Goal: Entertainment & Leisure: Consume media (video, audio)

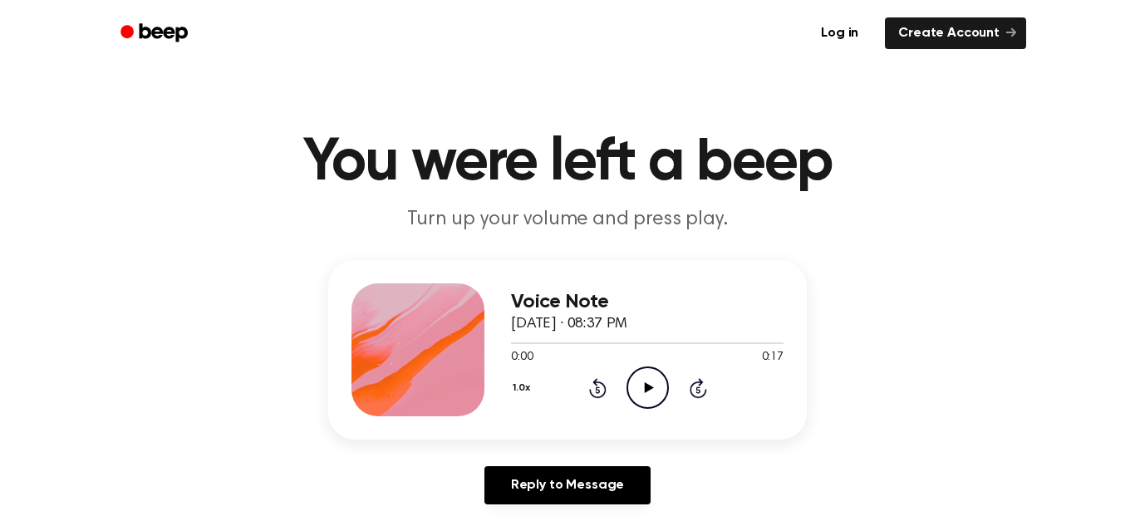
click at [643, 392] on icon "Play Audio" at bounding box center [648, 388] width 42 height 42
click at [642, 391] on icon "Pause Audio" at bounding box center [648, 388] width 42 height 42
click at [638, 377] on icon "Play Audio" at bounding box center [648, 388] width 42 height 42
click at [638, 377] on icon "Pause Audio" at bounding box center [648, 388] width 42 height 42
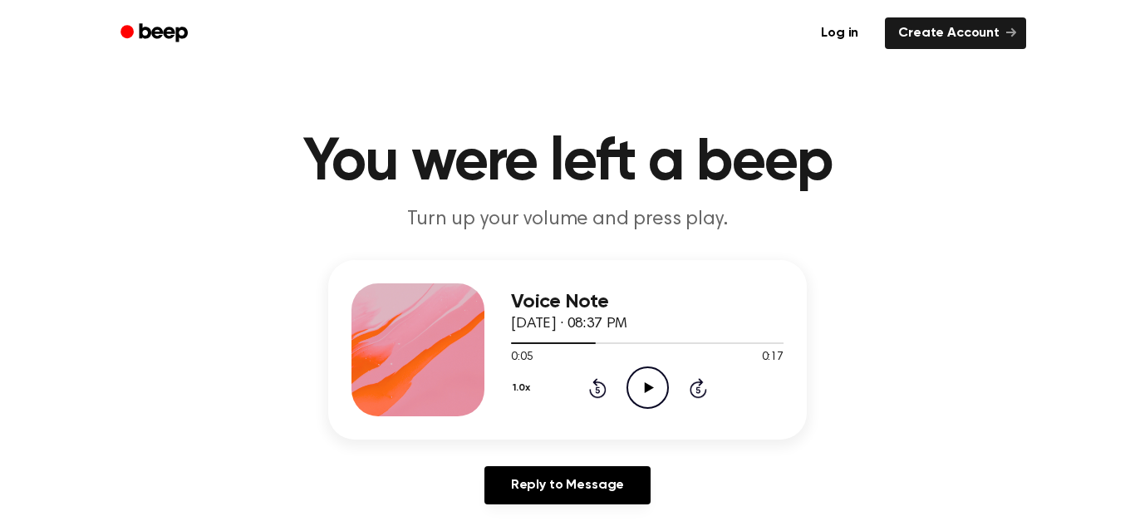
click at [638, 377] on icon "Play Audio" at bounding box center [648, 388] width 42 height 42
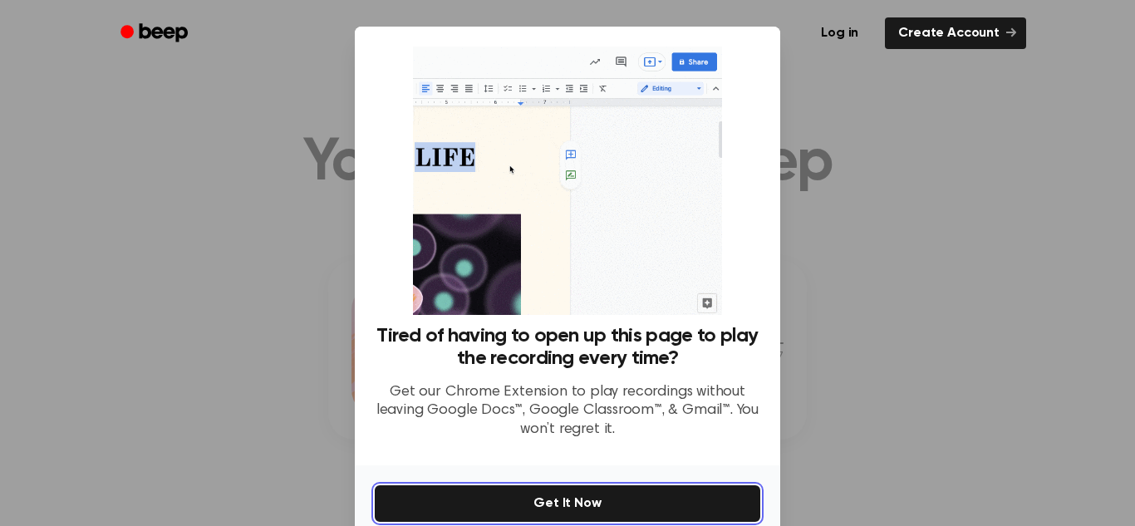
click at [695, 509] on button "Get It Now" at bounding box center [568, 503] width 386 height 37
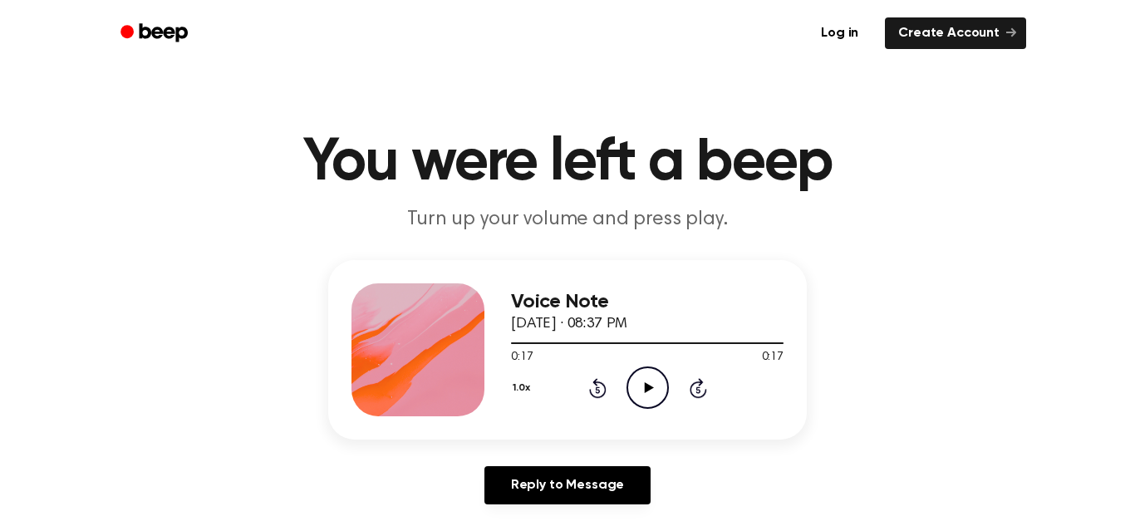
click at [635, 378] on icon "Play Audio" at bounding box center [648, 388] width 42 height 42
click at [641, 384] on icon "Play Audio" at bounding box center [648, 388] width 42 height 42
click at [643, 388] on icon "Play Audio" at bounding box center [648, 388] width 42 height 42
click at [478, 427] on div "Voice Note [DATE] · 08:42 PM 0:00 0:12 Your browser does not support the [objec…" at bounding box center [567, 350] width 479 height 180
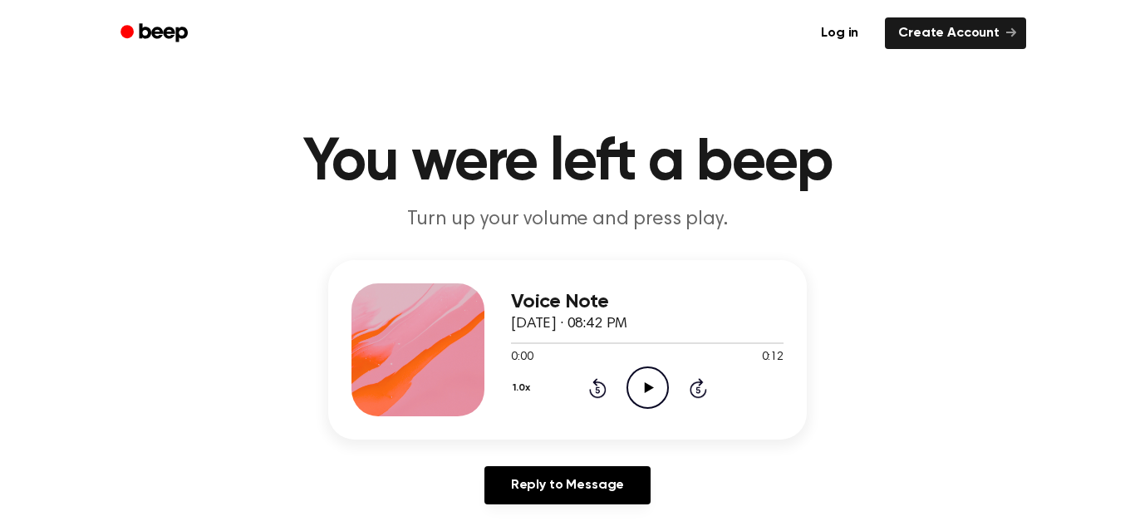
click at [654, 386] on icon "Play Audio" at bounding box center [648, 388] width 42 height 42
click at [648, 404] on icon "Play Audio" at bounding box center [648, 388] width 42 height 42
click at [840, 29] on link "Log in" at bounding box center [840, 33] width 71 height 38
click at [638, 403] on icon "Play Audio" at bounding box center [648, 388] width 42 height 42
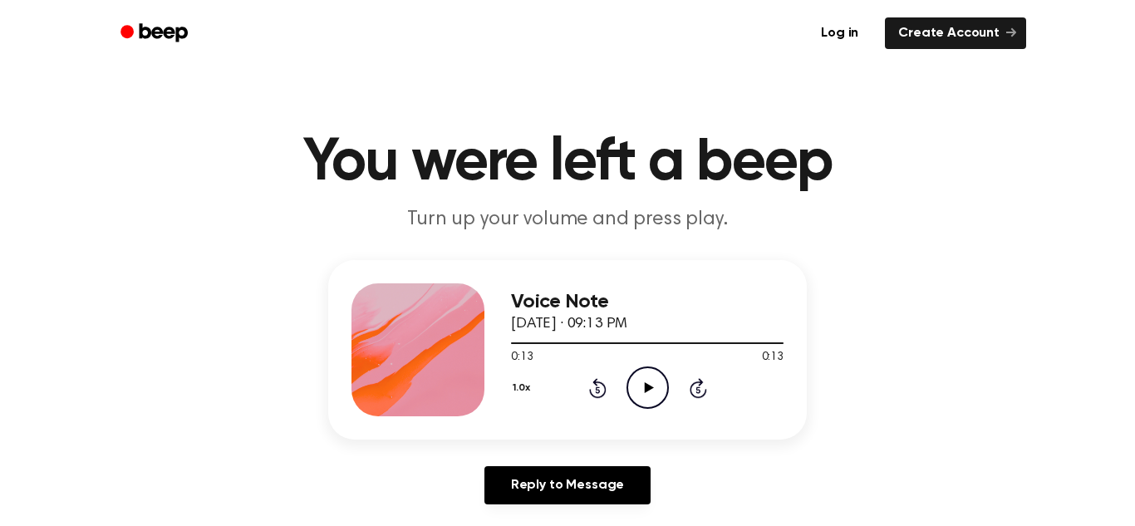
click at [639, 399] on icon "Play Audio" at bounding box center [648, 388] width 42 height 42
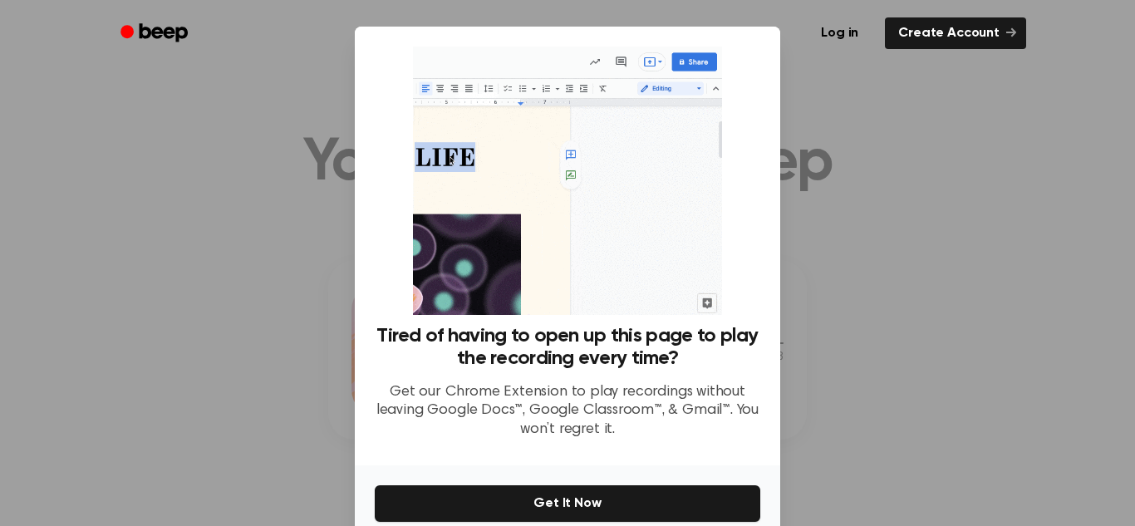
click at [812, 88] on div at bounding box center [567, 263] width 1135 height 526
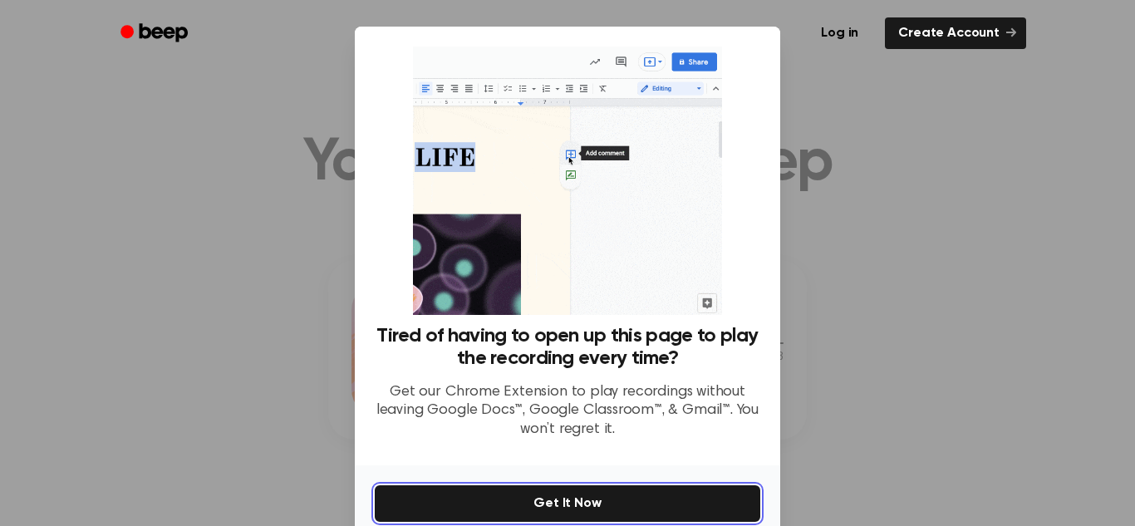
click at [707, 494] on button "Get It Now" at bounding box center [568, 503] width 386 height 37
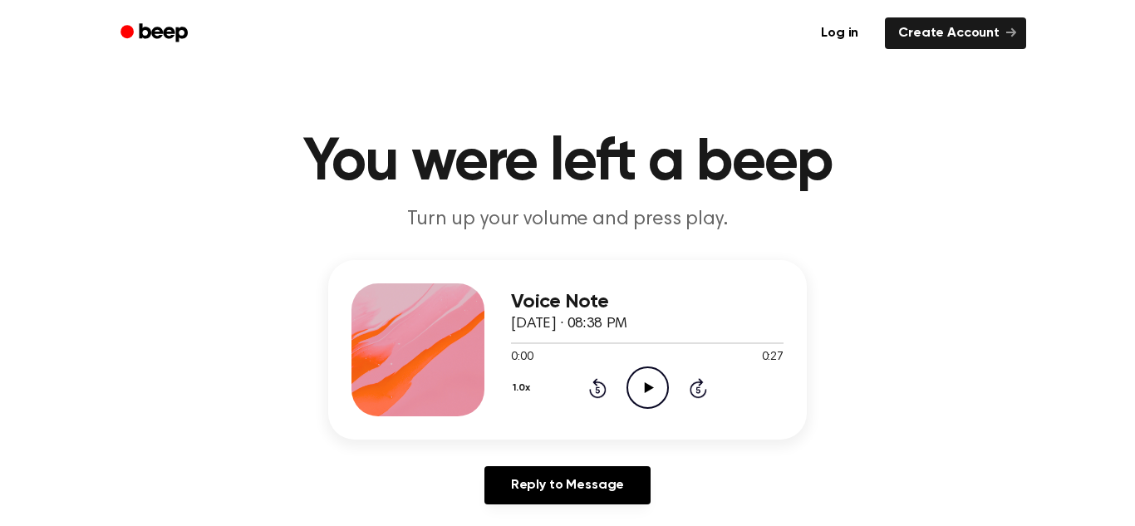
click at [628, 396] on circle at bounding box center [648, 387] width 41 height 41
click at [601, 385] on icon at bounding box center [597, 388] width 17 height 20
click at [515, 342] on div at bounding box center [623, 343] width 224 height 2
click at [655, 386] on icon "Play Audio" at bounding box center [648, 388] width 42 height 42
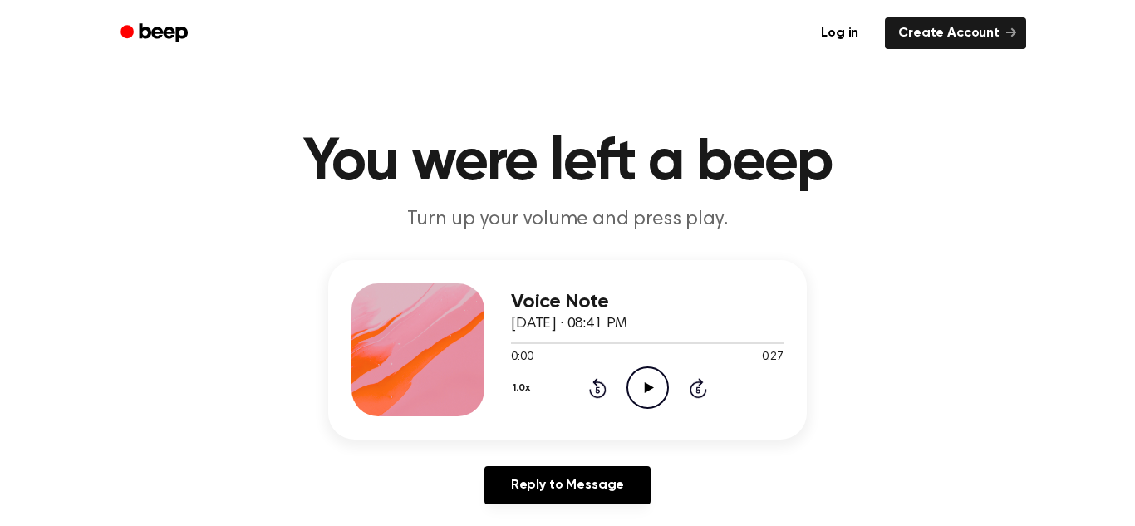
click at [657, 393] on icon "Play Audio" at bounding box center [648, 388] width 42 height 42
click at [650, 396] on icon "Play Audio" at bounding box center [648, 388] width 42 height 42
click at [657, 387] on icon "Pause Audio" at bounding box center [648, 388] width 42 height 42
click at [657, 387] on icon "Play Audio" at bounding box center [648, 388] width 42 height 42
click at [657, 387] on icon "Pause Audio" at bounding box center [648, 388] width 42 height 42
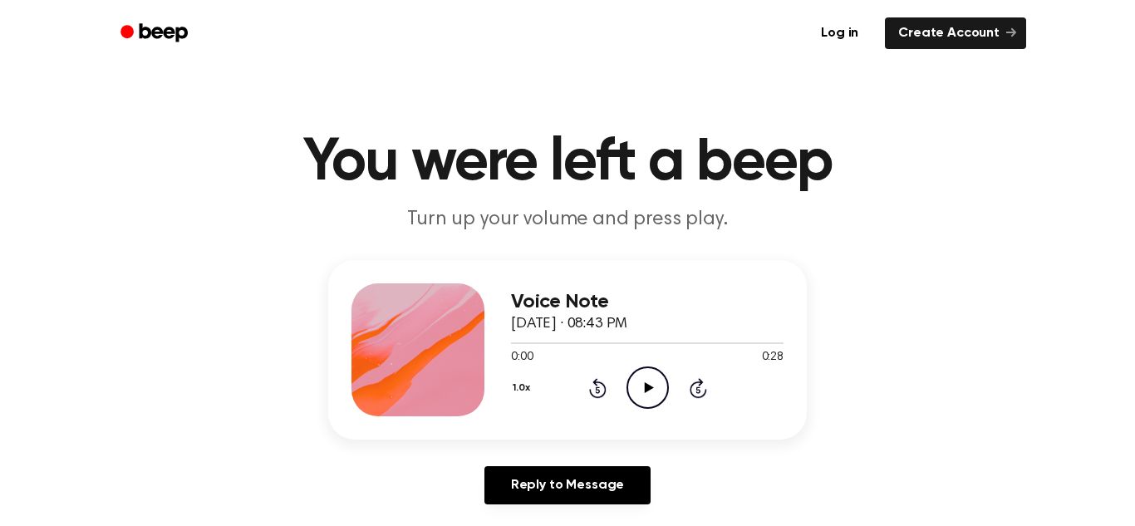
click at [654, 382] on icon "Play Audio" at bounding box center [648, 388] width 42 height 42
click at [648, 386] on icon at bounding box center [648, 387] width 9 height 11
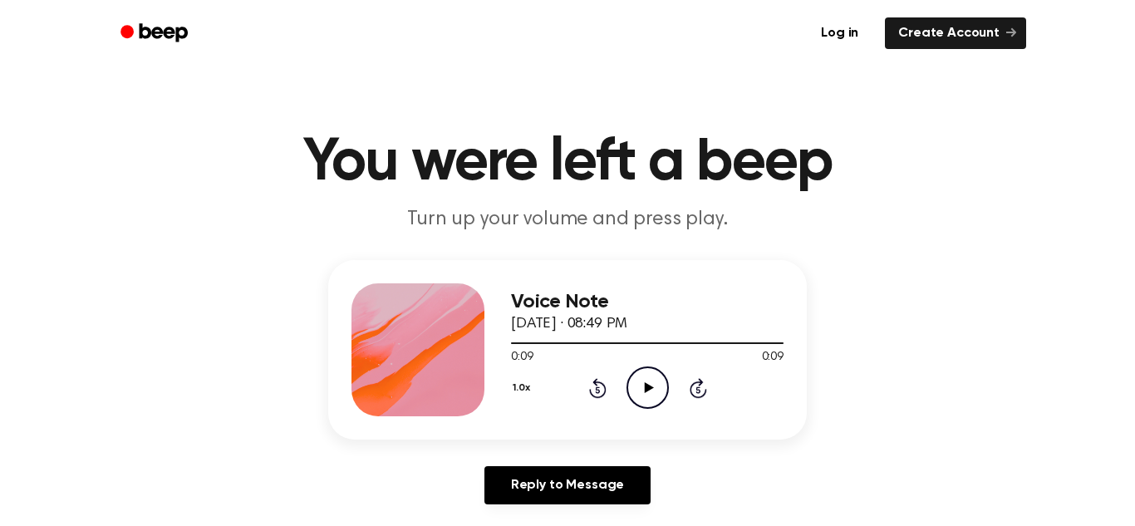
click at [648, 387] on icon at bounding box center [648, 387] width 9 height 11
click at [648, 387] on icon "Pause Audio" at bounding box center [648, 388] width 42 height 42
click at [648, 387] on icon at bounding box center [648, 387] width 9 height 11
drag, startPoint x: 648, startPoint y: 390, endPoint x: 632, endPoint y: 385, distance: 17.4
click at [632, 385] on icon "Pause Audio" at bounding box center [648, 388] width 42 height 42
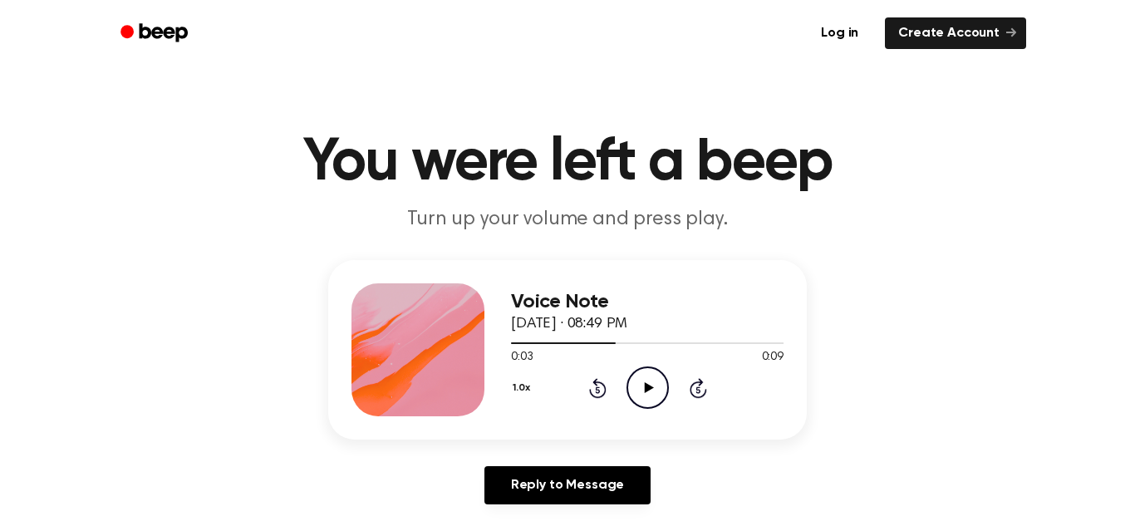
click at [687, 273] on div "Voice Note [DATE] · 08:49 PM 0:03 0:09 Your browser does not support the [objec…" at bounding box center [567, 350] width 479 height 180
